Goal: Check status: Check status

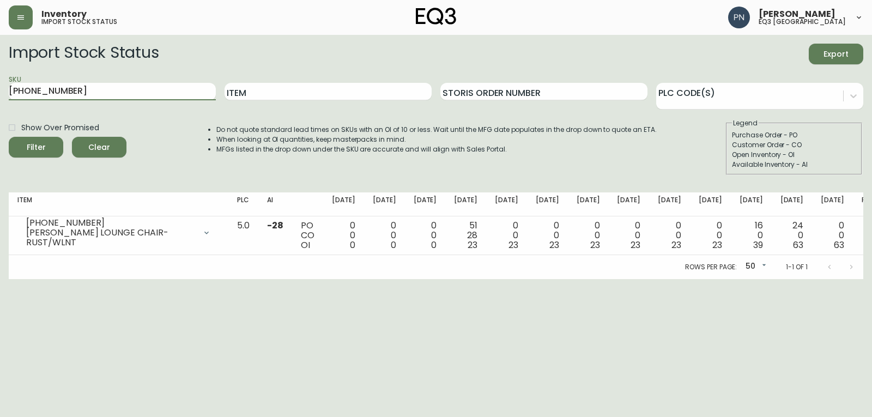
drag, startPoint x: 78, startPoint y: 87, endPoint x: 0, endPoint y: 95, distance: 78.4
click at [0, 95] on main "Import Stock Status Export SKU [PHONE_NUMBER] Item Storis Order Number PLC Code…" at bounding box center [436, 157] width 872 height 244
paste input "3020-845-15-A"
click at [9, 137] on button "Filter" at bounding box center [36, 147] width 55 height 21
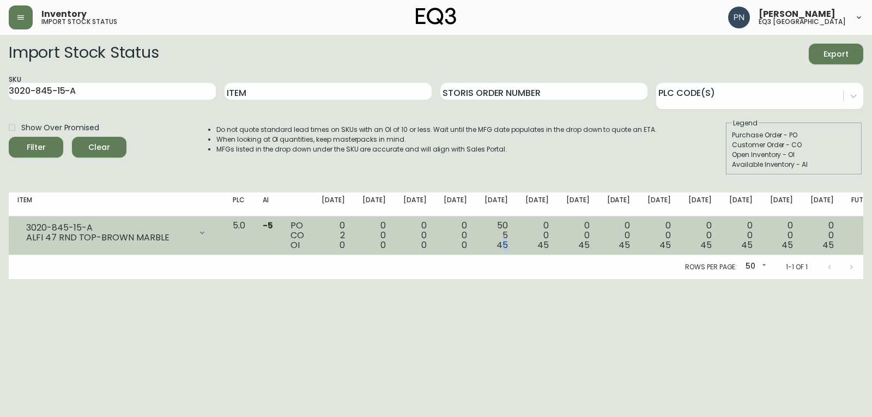
drag, startPoint x: 515, startPoint y: 244, endPoint x: 524, endPoint y: 244, distance: 9.3
click at [517, 244] on td "50 5 45" at bounding box center [496, 235] width 41 height 39
drag, startPoint x: 512, startPoint y: 245, endPoint x: 521, endPoint y: 246, distance: 8.7
click at [508, 246] on span "45" at bounding box center [502, 245] width 11 height 13
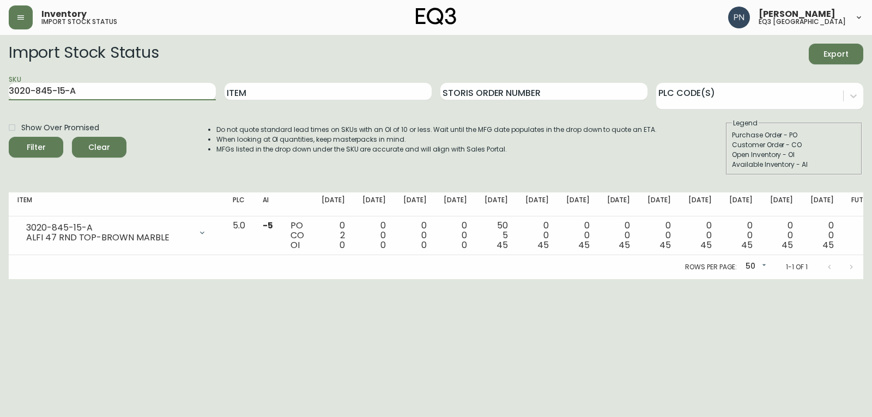
drag, startPoint x: 143, startPoint y: 94, endPoint x: 16, endPoint y: 105, distance: 127.0
click at [16, 105] on div "SKU 3020-845-15-A" at bounding box center [112, 91] width 207 height 35
type input "3"
paste input "3020-845-15-B"
type input "3020-845-15-B"
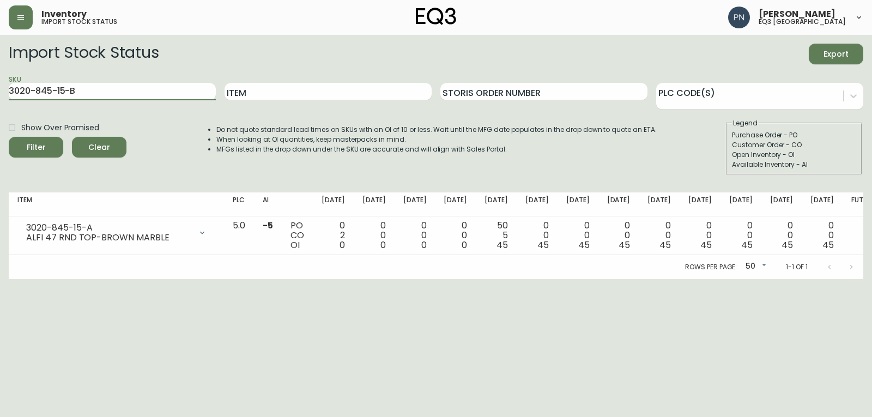
click at [9, 137] on button "Filter" at bounding box center [36, 147] width 55 height 21
click at [612, 279] on html "Inventory import stock status [PERSON_NAME] eq3 [GEOGRAPHIC_DATA] Import Stock …" at bounding box center [436, 139] width 872 height 279
